Goal: Use online tool/utility: Utilize a website feature to perform a specific function

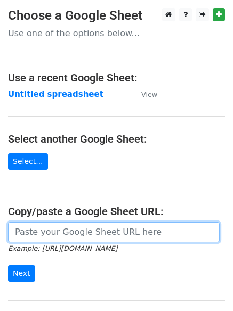
click at [84, 236] on input "url" at bounding box center [114, 232] width 212 height 20
click at [77, 233] on input "url" at bounding box center [114, 232] width 212 height 20
paste input "[URL][DOMAIN_NAME]"
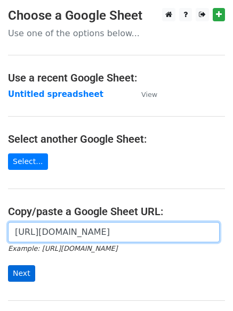
type input "[URL][DOMAIN_NAME]"
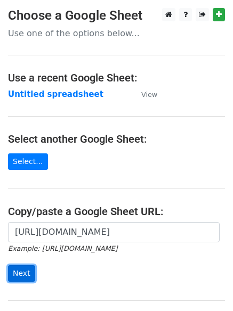
scroll to position [0, 0]
click at [25, 272] on input "Next" at bounding box center [21, 273] width 27 height 17
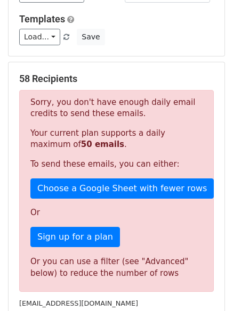
scroll to position [98, 0]
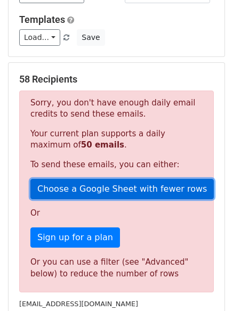
click at [84, 188] on link "Choose a Google Sheet with fewer rows" at bounding box center [121, 189] width 183 height 20
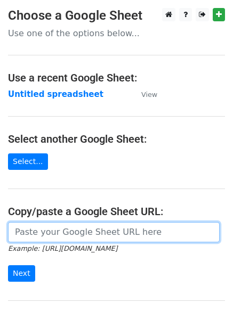
click at [35, 238] on input "url" at bounding box center [114, 232] width 212 height 20
paste input "https://docs.google.com/spreadsheets/d/1r50WbwGAXhKxw9TXlGQMbupZg0loyhtAnXrK4Vf…"
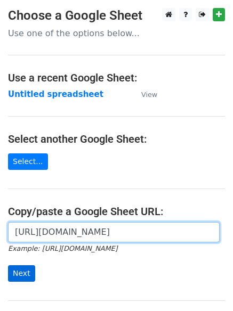
type input "[URL][DOMAIN_NAME]"
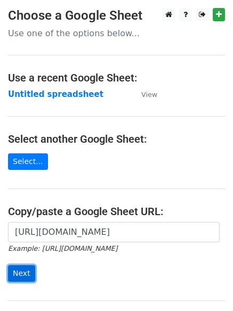
click at [28, 269] on input "Next" at bounding box center [21, 273] width 27 height 17
